Goal: Task Accomplishment & Management: Use online tool/utility

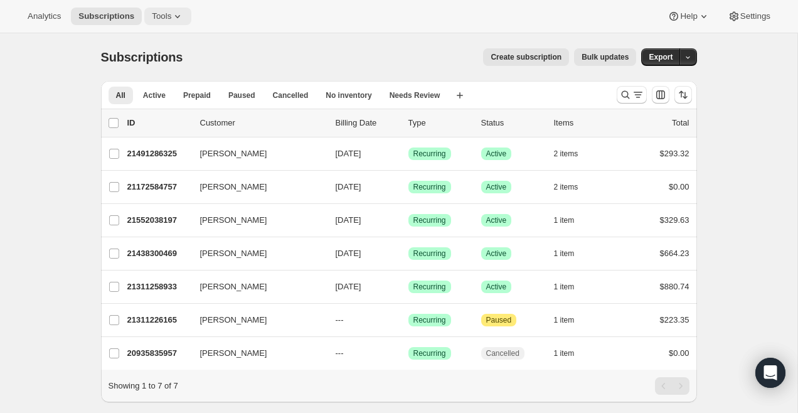
click at [177, 8] on button "Tools" at bounding box center [167, 17] width 47 height 18
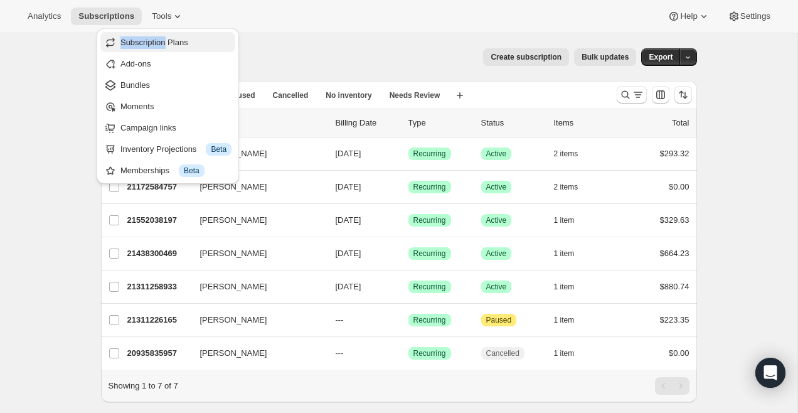
click at [160, 48] on span "Subscription Plans" at bounding box center [175, 42] width 111 height 13
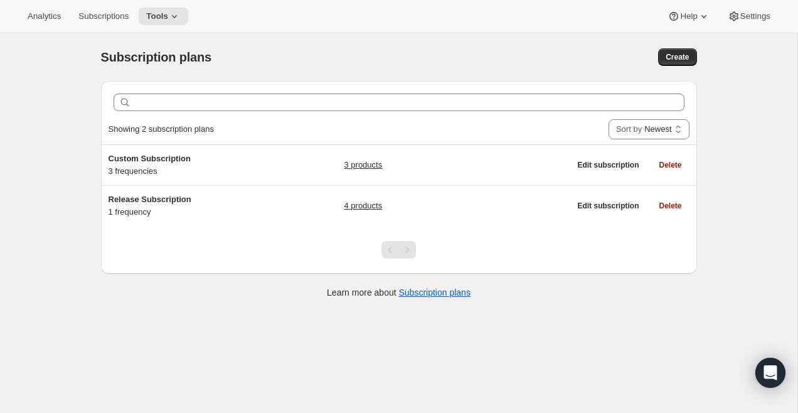
click at [166, 25] on div "Analytics Subscriptions Tools Help Settings" at bounding box center [399, 16] width 798 height 33
click at [171, 9] on button "Tools" at bounding box center [164, 17] width 50 height 18
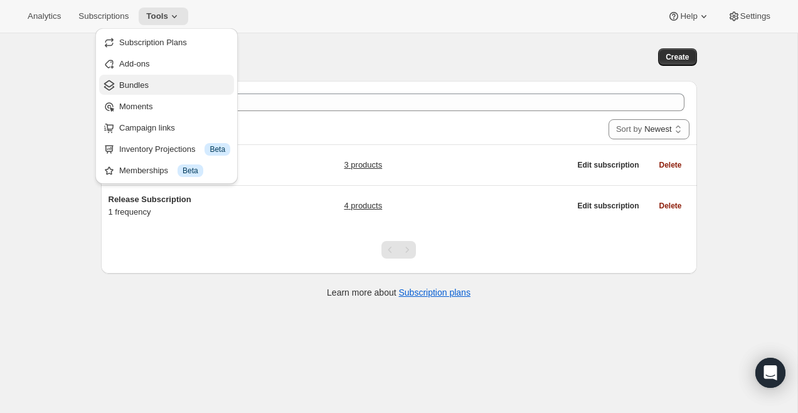
click at [161, 90] on span "Bundles" at bounding box center [174, 85] width 111 height 13
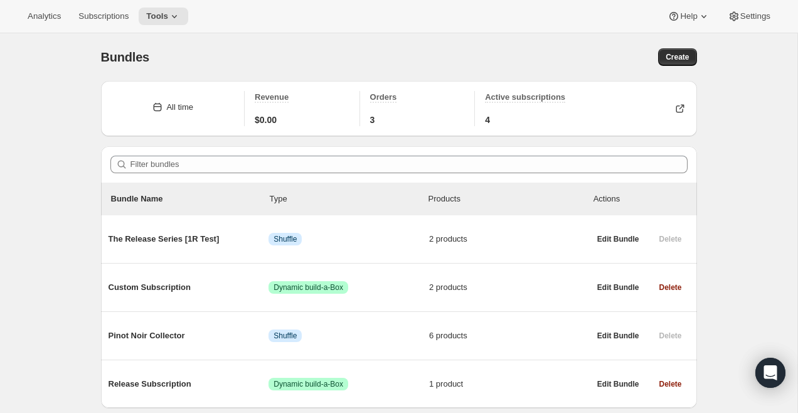
scroll to position [44, 0]
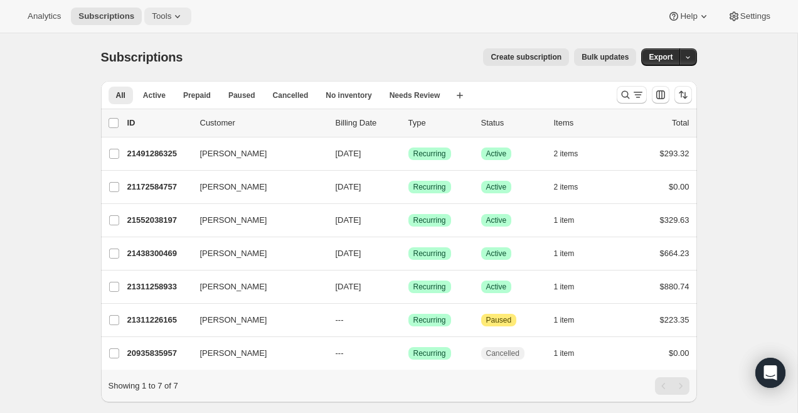
click at [155, 21] on span "Tools" at bounding box center [161, 16] width 19 height 10
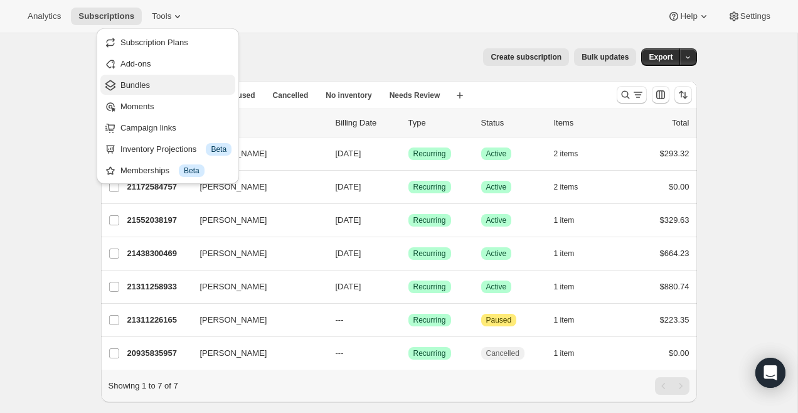
click at [160, 83] on span "Bundles" at bounding box center [175, 85] width 111 height 13
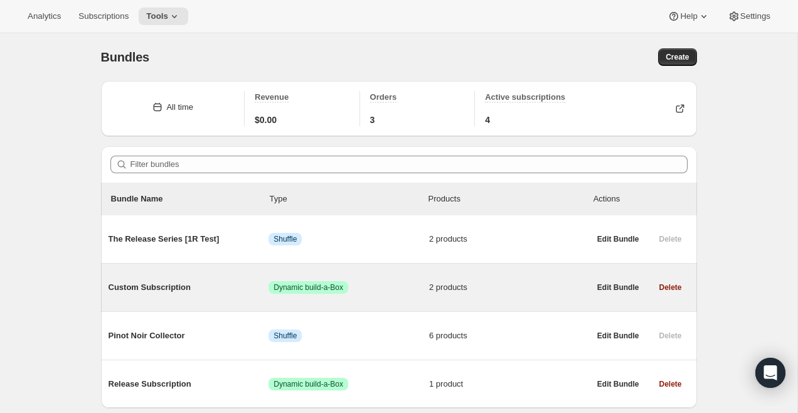
scroll to position [44, 0]
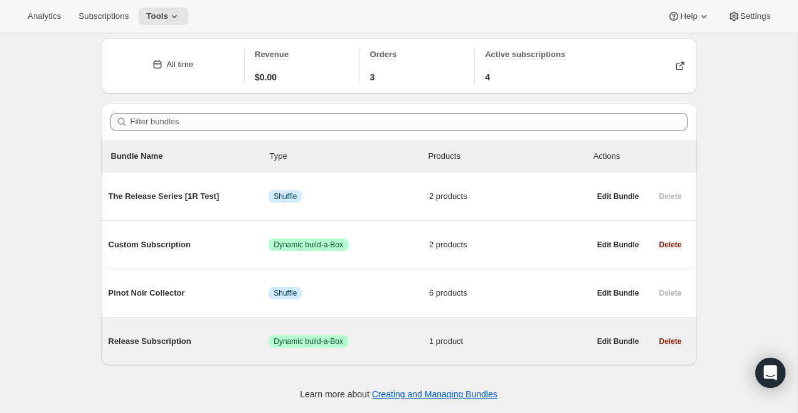
click at [152, 339] on span "Release Subscription" at bounding box center [188, 341] width 161 height 13
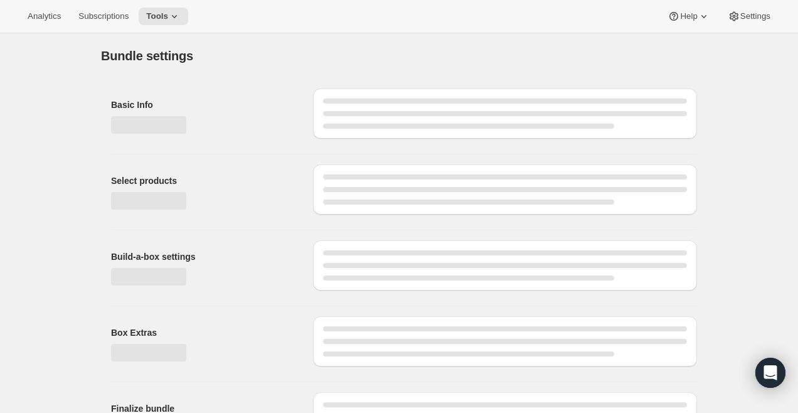
type input "Release Subscription"
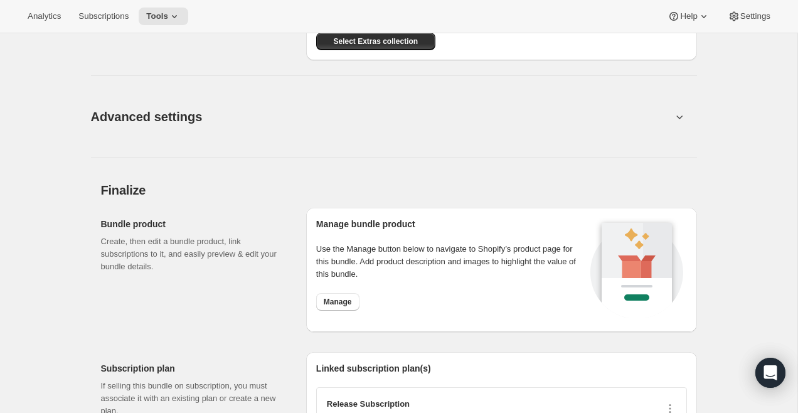
scroll to position [1126, 0]
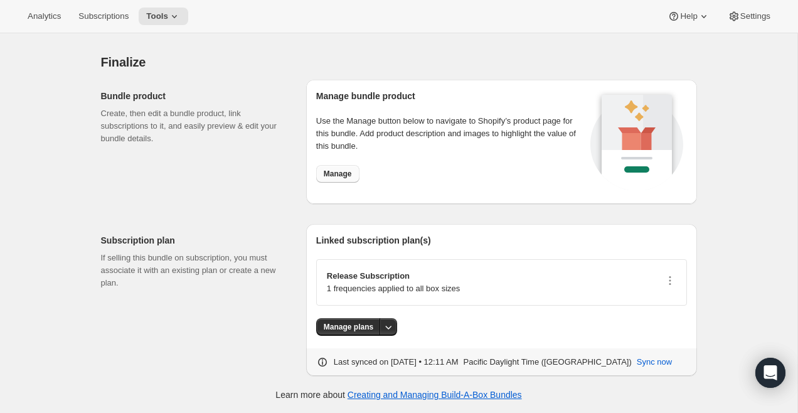
click at [341, 171] on span "Manage" at bounding box center [338, 174] width 28 height 10
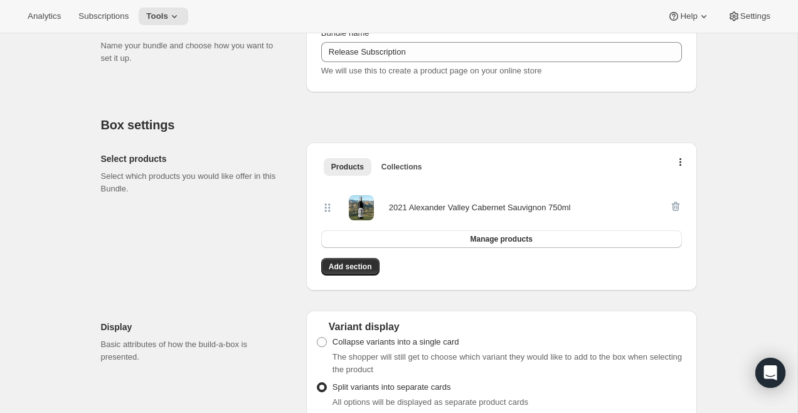
scroll to position [0, 0]
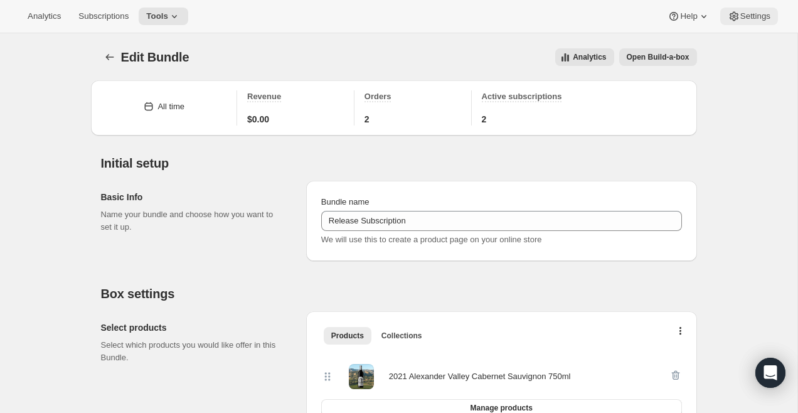
click at [740, 20] on span "Settings" at bounding box center [755, 16] width 30 height 10
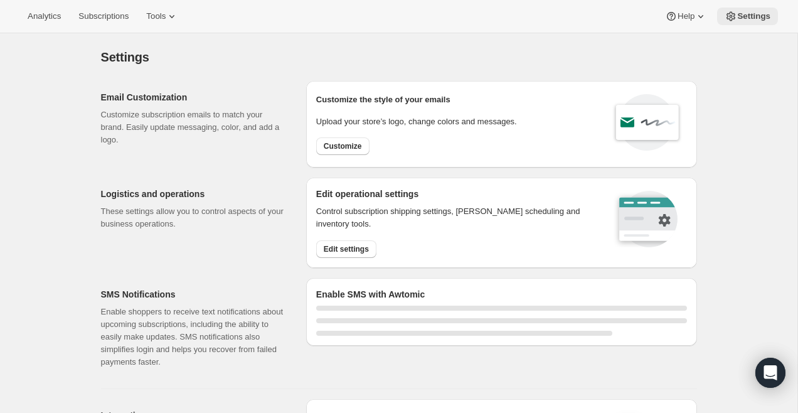
select select "22:00"
select select "09:00"
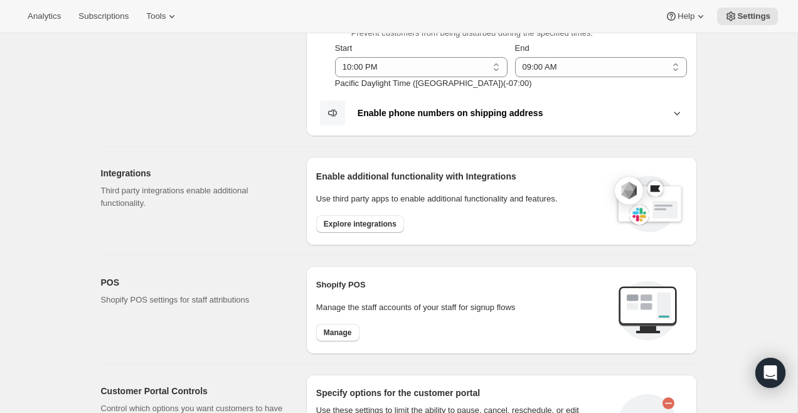
scroll to position [664, 0]
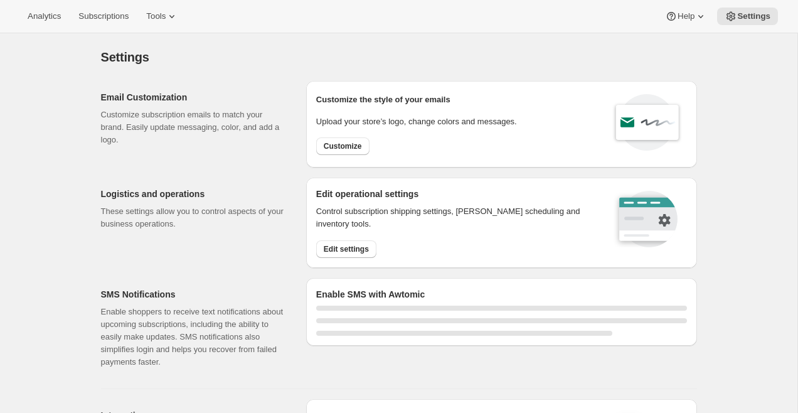
select select "22:00"
select select "09:00"
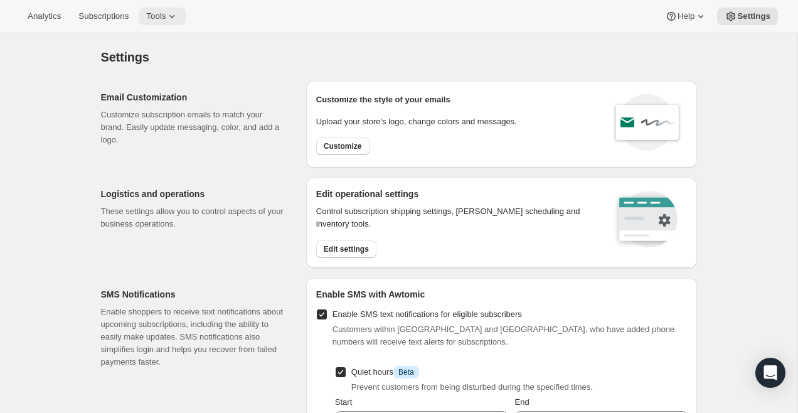
click at [166, 19] on span "Tools" at bounding box center [155, 16] width 19 height 10
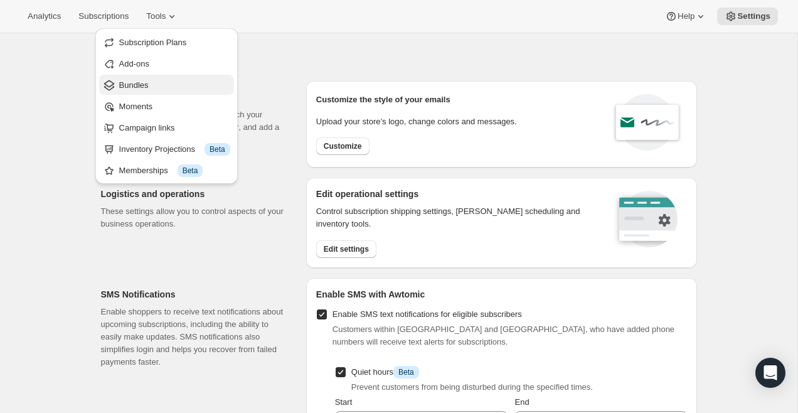
click at [160, 89] on span "Bundles" at bounding box center [174, 85] width 111 height 13
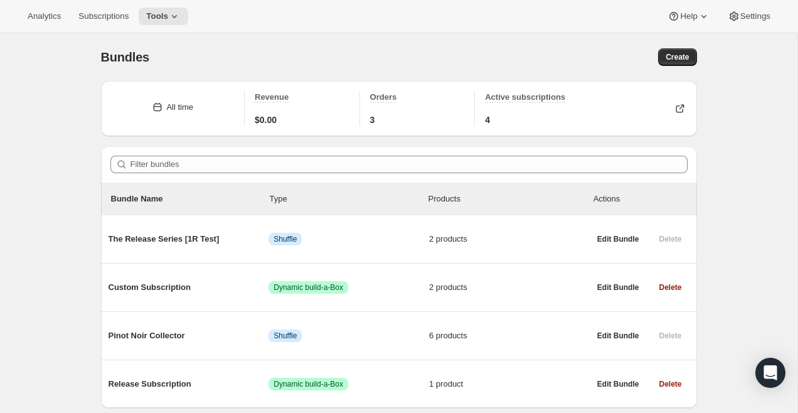
scroll to position [44, 0]
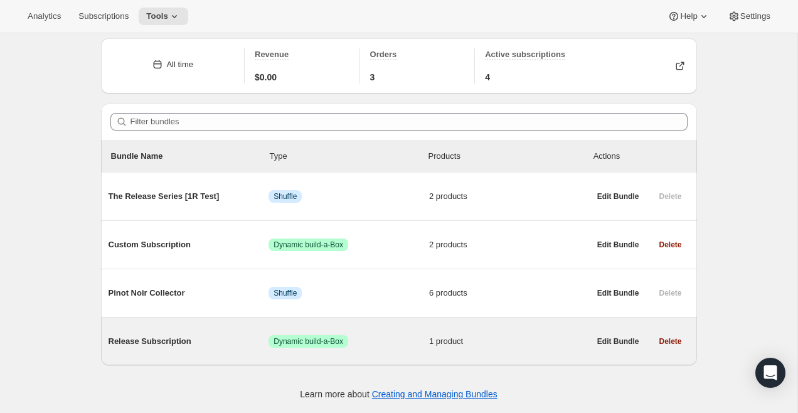
click at [172, 335] on span "Release Subscription" at bounding box center [188, 341] width 161 height 13
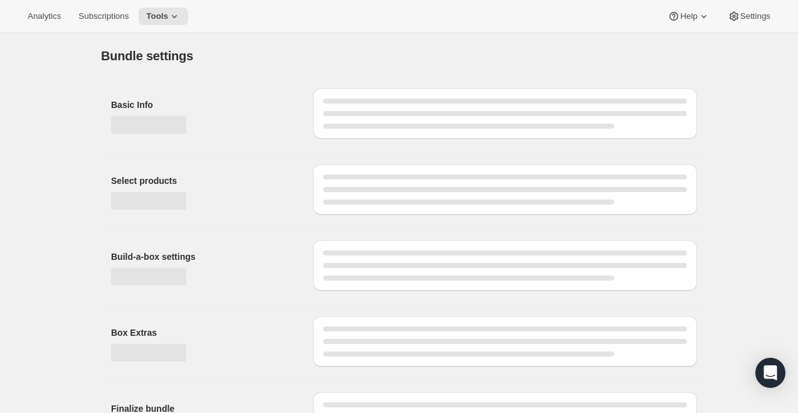
type input "Release Subscription"
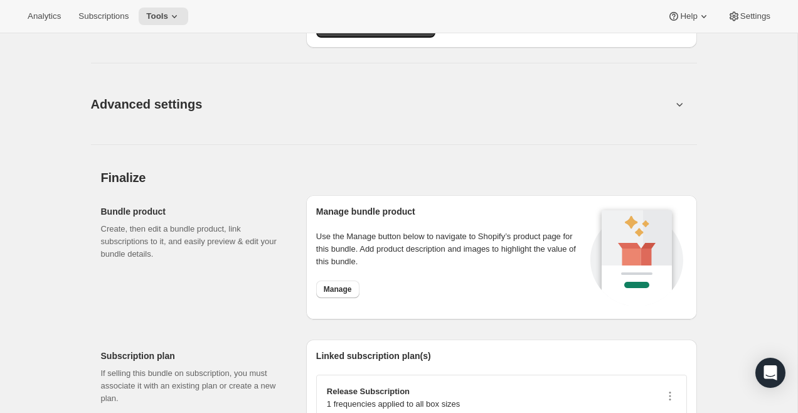
scroll to position [1126, 0]
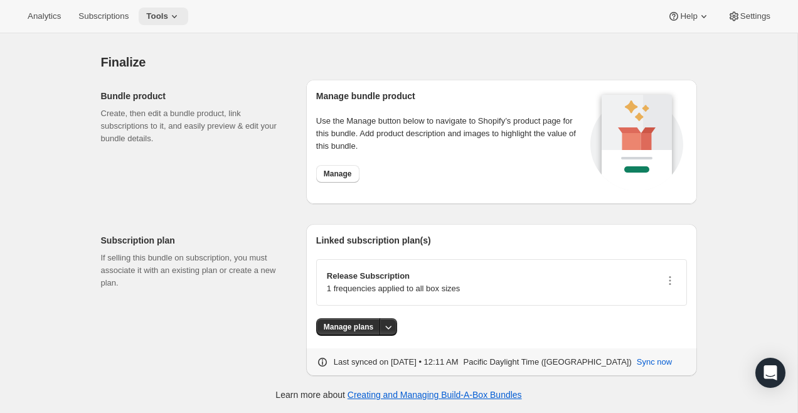
click at [176, 13] on icon at bounding box center [174, 16] width 13 height 13
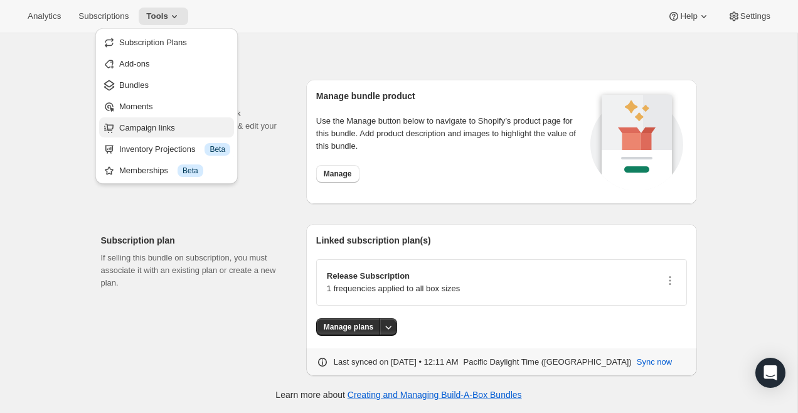
click at [167, 127] on span "Campaign links" at bounding box center [147, 127] width 56 height 9
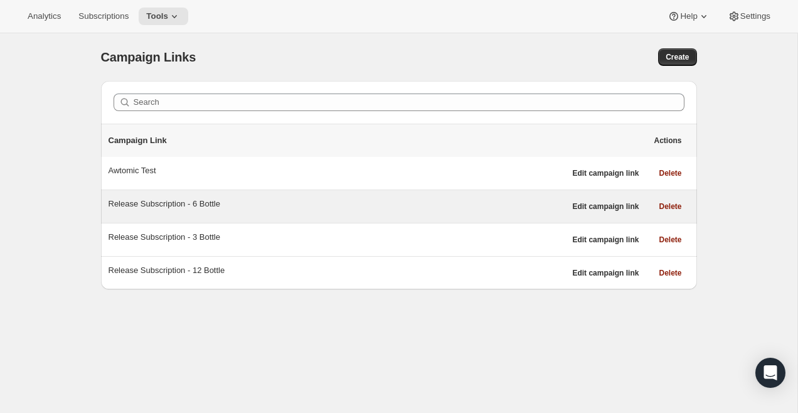
click at [190, 202] on div "Release Subscription - 6 Bottle" at bounding box center [336, 204] width 456 height 13
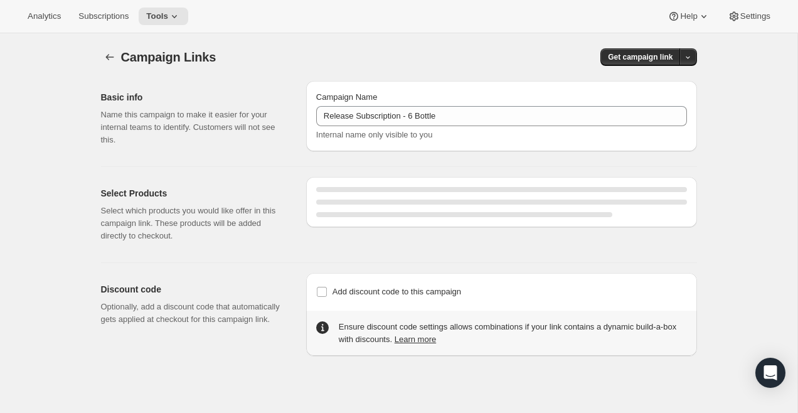
select select "gid://shopify/SellingPlan/710463488309"
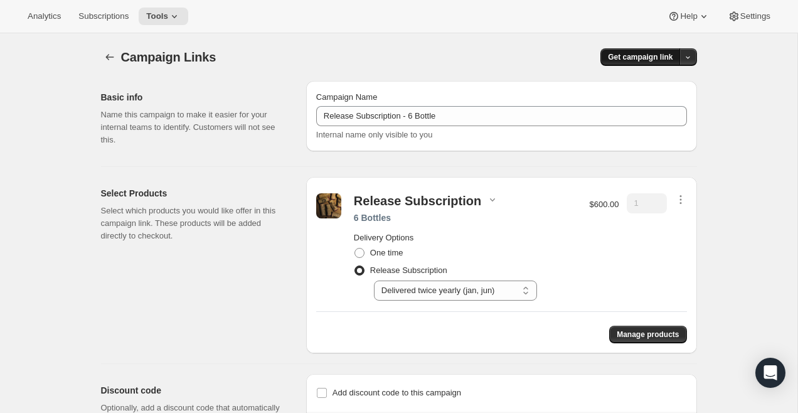
click at [638, 60] on span "Get campaign link" at bounding box center [640, 57] width 65 height 10
click at [671, 82] on span "Copy Link" at bounding box center [671, 82] width 36 height 9
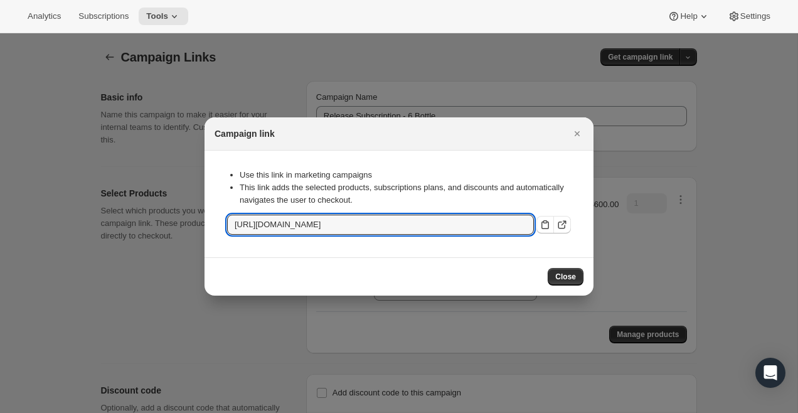
drag, startPoint x: 408, startPoint y: 224, endPoint x: 609, endPoint y: 224, distance: 201.3
click at [427, 219] on input "https://wafccc-fh.myshopify.com/tools/bundle-subscriptions/cl/6a645647-34e0-443…" at bounding box center [380, 224] width 307 height 20
drag, startPoint x: 419, startPoint y: 222, endPoint x: 493, endPoint y: 219, distance: 74.0
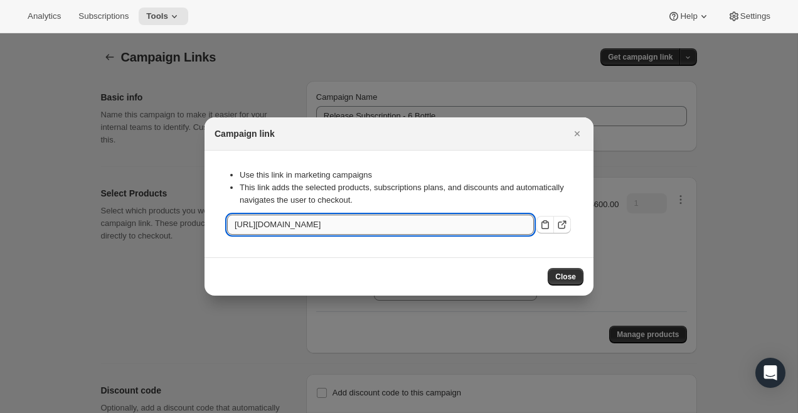
click at [493, 219] on input "https://wafccc-fh.myshopify.com/tools/bundle-subscriptions/cl/6a645647-34e0-443…" at bounding box center [380, 224] width 307 height 20
click at [576, 132] on icon "Close" at bounding box center [576, 133] width 5 height 5
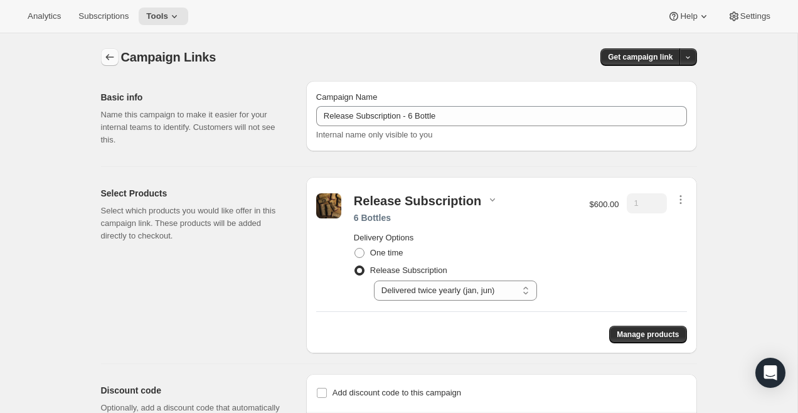
click at [110, 56] on icon "button" at bounding box center [109, 57] width 13 height 13
